Goal: Task Accomplishment & Management: Manage account settings

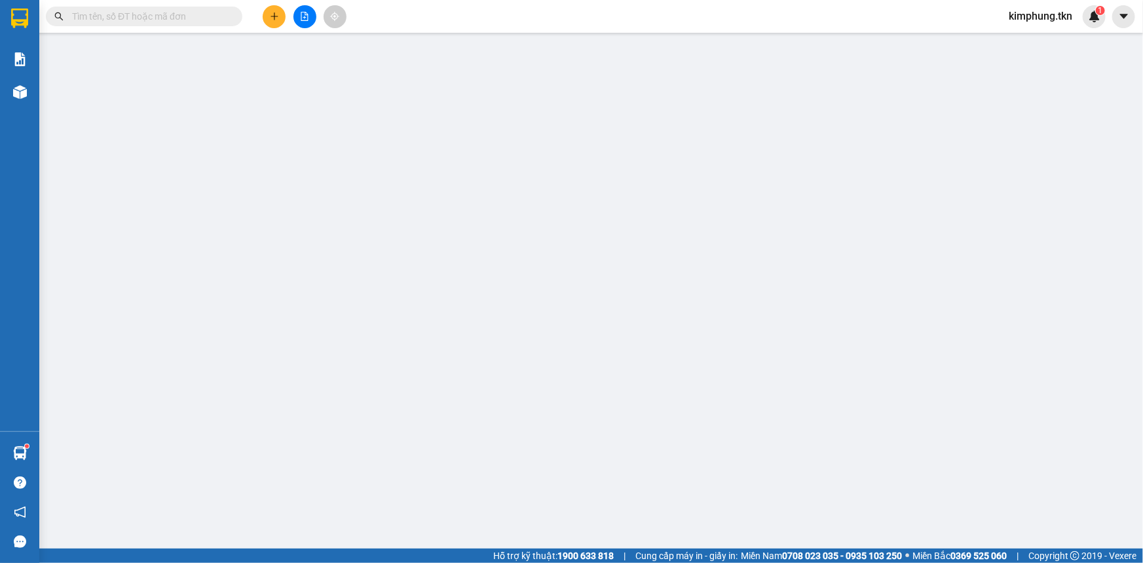
click at [1043, 19] on span "kimphung.tkn" at bounding box center [1041, 16] width 85 height 16
click at [1048, 45] on span "Đăng xuất" at bounding box center [1046, 40] width 58 height 14
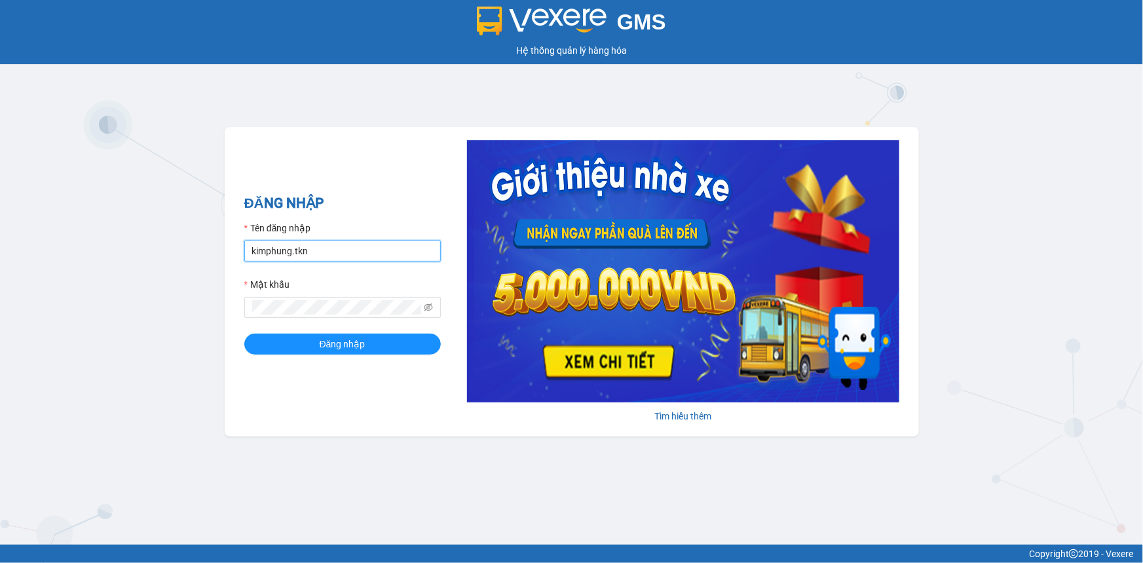
drag, startPoint x: 318, startPoint y: 243, endPoint x: 328, endPoint y: 243, distance: 9.8
click at [318, 243] on input "kimphung.tkn" at bounding box center [342, 250] width 197 height 21
type input "pvphuocdongtc.tkn"
click at [357, 348] on span "Đăng nhập" at bounding box center [343, 344] width 46 height 14
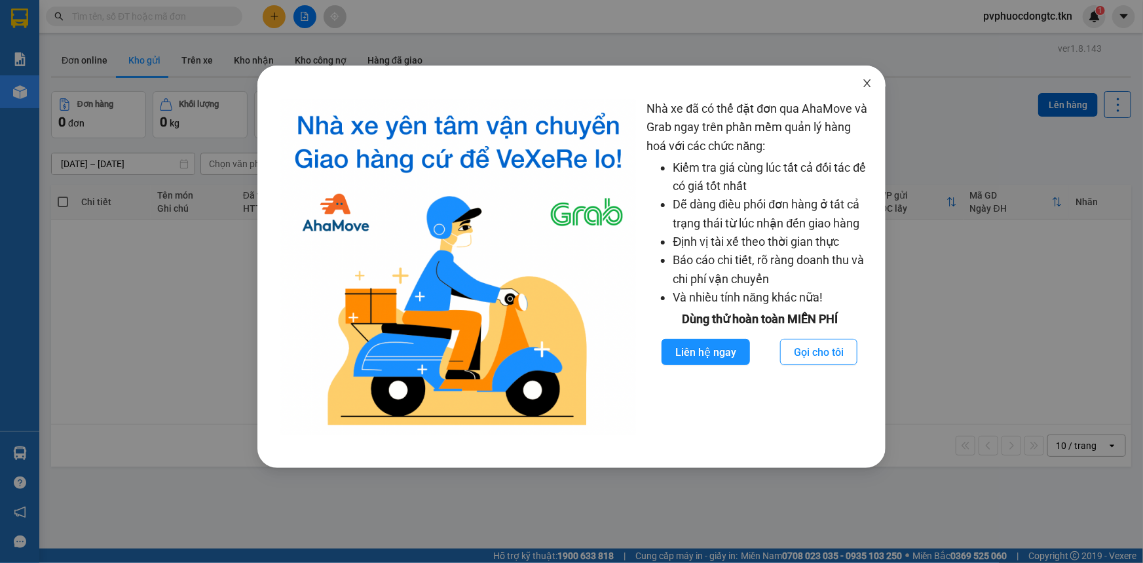
click at [862, 92] on span "Close" at bounding box center [867, 84] width 37 height 37
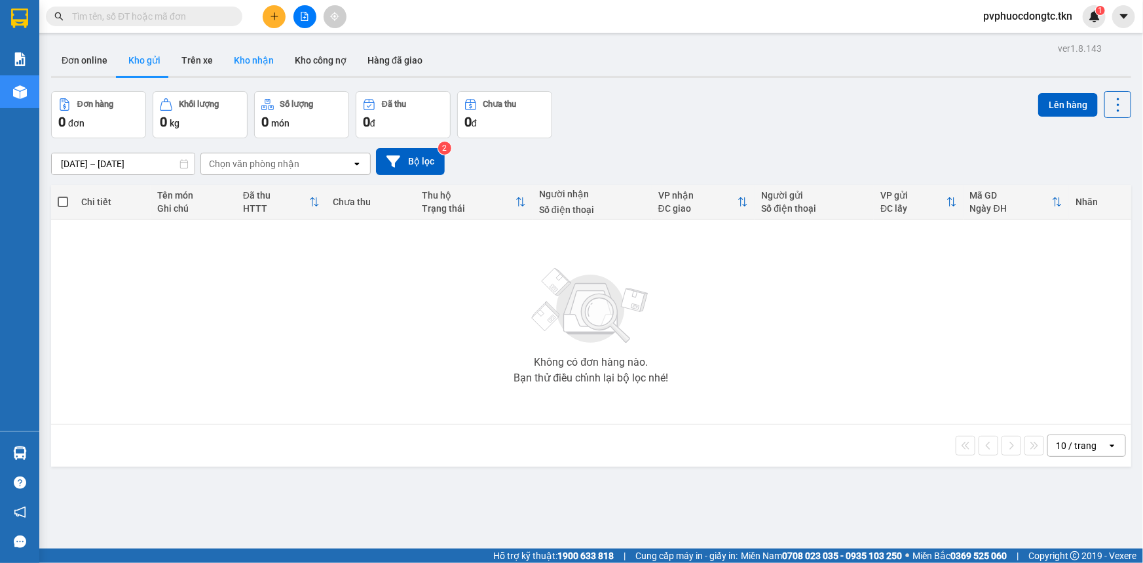
click at [248, 64] on button "Kho nhận" at bounding box center [253, 60] width 61 height 31
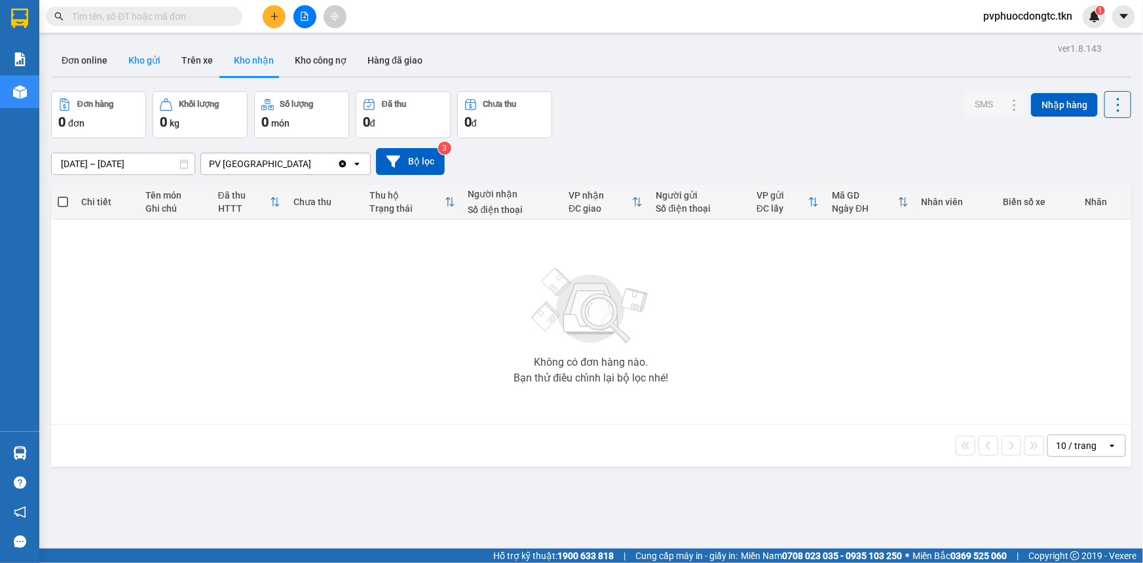
click at [147, 62] on button "Kho gửi" at bounding box center [144, 60] width 53 height 31
